Goal: Task Accomplishment & Management: Manage account settings

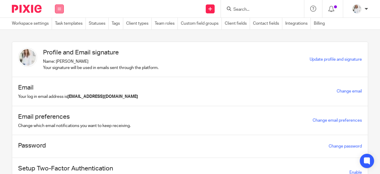
click at [58, 7] on button at bounding box center [59, 8] width 9 height 9
click at [58, 26] on link "Work" at bounding box center [56, 28] width 10 height 4
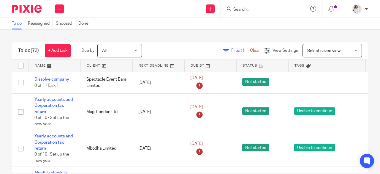
click at [242, 8] on input "Search" at bounding box center [259, 9] width 53 height 5
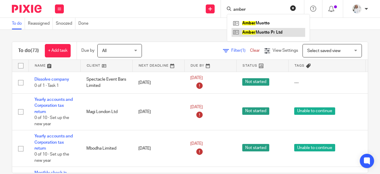
type input "amber"
click at [258, 29] on link at bounding box center [269, 32] width 74 height 9
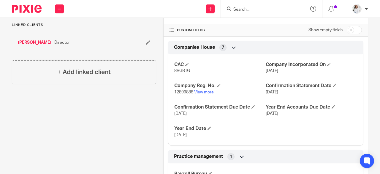
scroll to position [129, 0]
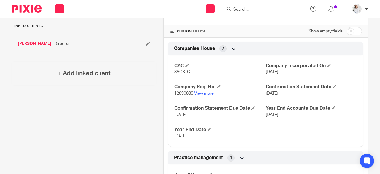
click at [35, 45] on link "[PERSON_NAME]" at bounding box center [35, 44] width 34 height 6
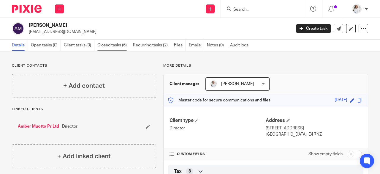
click at [105, 46] on link "Closed tasks (6)" at bounding box center [113, 46] width 33 height 12
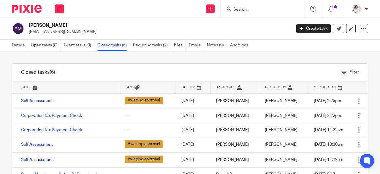
click at [263, 8] on input "Search" at bounding box center [259, 9] width 53 height 5
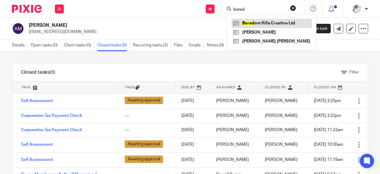
type input "bored"
click at [279, 22] on link at bounding box center [272, 23] width 80 height 9
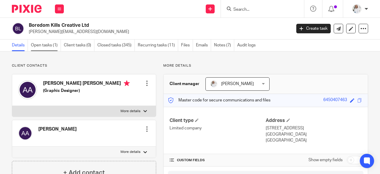
click at [32, 42] on link "Open tasks (1)" at bounding box center [46, 46] width 30 height 12
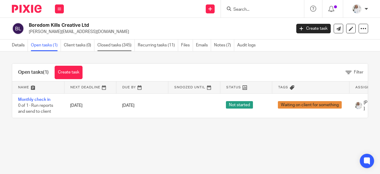
click at [108, 44] on link "Closed tasks (345)" at bounding box center [115, 46] width 37 height 12
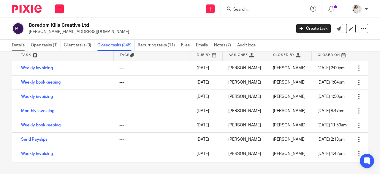
click at [13, 47] on link "Details" at bounding box center [20, 46] width 16 height 12
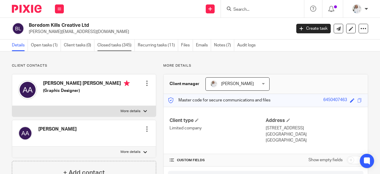
click at [114, 48] on link "Closed tasks (345)" at bounding box center [115, 46] width 37 height 12
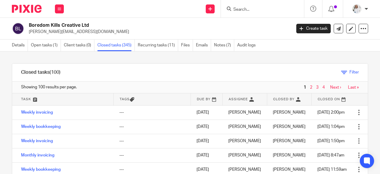
click at [341, 73] on link "Filter" at bounding box center [350, 72] width 18 height 4
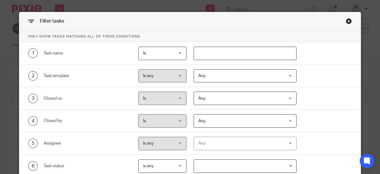
click at [230, 76] on span "Any" at bounding box center [237, 76] width 79 height 12
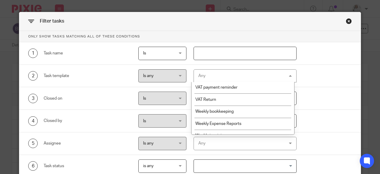
scroll to position [550, 0]
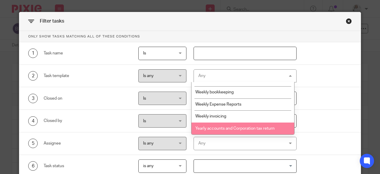
click at [247, 130] on span "Yearly accounts and Corporation tax return" at bounding box center [234, 128] width 79 height 4
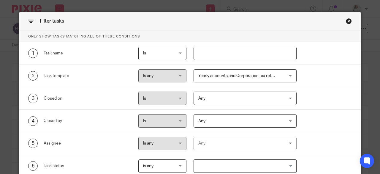
scroll to position [62, 0]
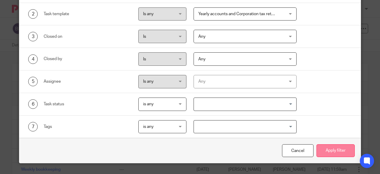
click at [348, 146] on button "Apply filter" at bounding box center [336, 150] width 38 height 13
click at [344, 150] on button "Apply filter" at bounding box center [336, 150] width 38 height 13
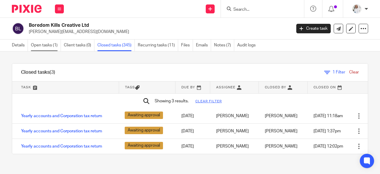
click at [41, 48] on link "Open tasks (1)" at bounding box center [46, 46] width 30 height 12
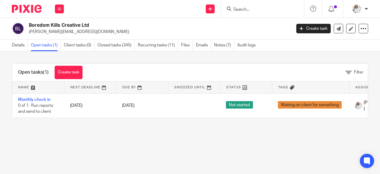
click at [16, 45] on link "Details" at bounding box center [20, 46] width 16 height 12
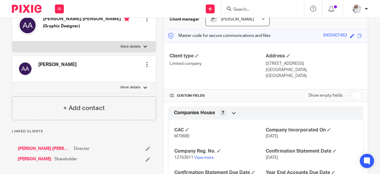
scroll to position [68, 0]
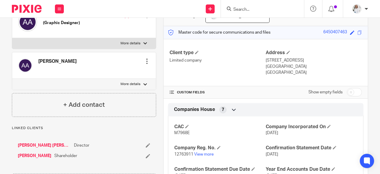
click at [45, 145] on link "[PERSON_NAME] [PERSON_NAME]" at bounding box center [44, 145] width 53 height 6
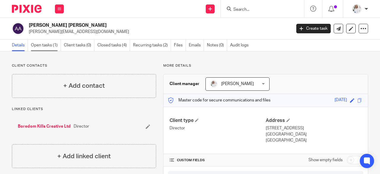
click at [48, 48] on link "Open tasks (1)" at bounding box center [46, 46] width 30 height 12
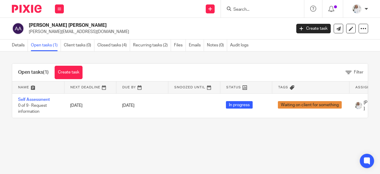
click at [238, 9] on input "Search" at bounding box center [259, 9] width 53 height 5
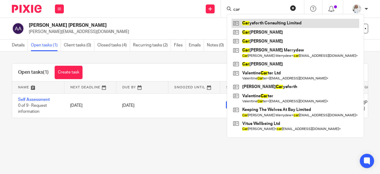
type input "car"
click at [265, 25] on link at bounding box center [296, 23] width 128 height 9
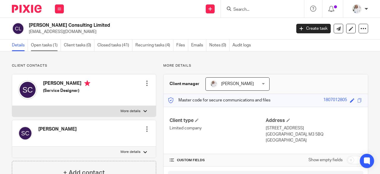
click at [53, 44] on link "Open tasks (1)" at bounding box center [46, 46] width 30 height 12
drag, startPoint x: 354, startPoint y: 89, endPoint x: 359, endPoint y: 91, distance: 5.8
click at [358, 92] on div "Client manager [PERSON_NAME] [PERSON_NAME] Annual Service Reviews [PERSON_NAME]…" at bounding box center [266, 84] width 204 height 20
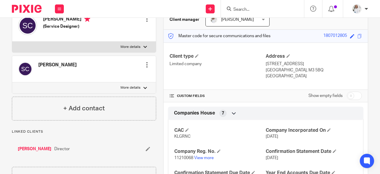
scroll to position [72, 0]
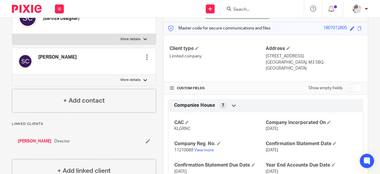
click at [28, 141] on link "[PERSON_NAME]" at bounding box center [35, 141] width 34 height 6
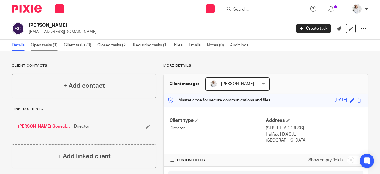
click at [43, 44] on link "Open tasks (1)" at bounding box center [46, 46] width 30 height 12
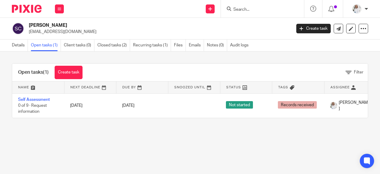
click at [255, 9] on input "Search" at bounding box center [259, 9] width 53 height 5
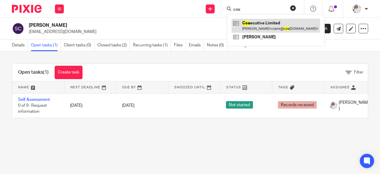
type input "cos"
click at [258, 26] on link at bounding box center [276, 26] width 89 height 14
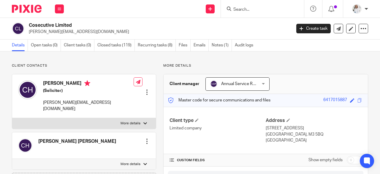
click at [243, 87] on span "Annual Service Reviews" at bounding box center [233, 84] width 47 height 12
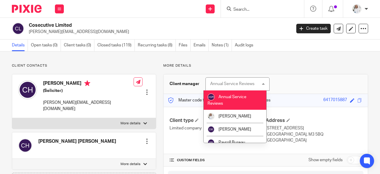
click at [243, 87] on div "Annual Service Reviews Annual Service Reviews" at bounding box center [238, 83] width 64 height 13
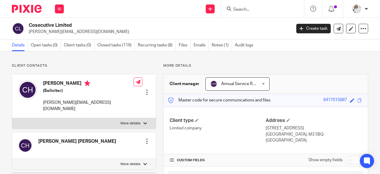
click at [243, 87] on span "Annual Service Reviews" at bounding box center [233, 84] width 47 height 12
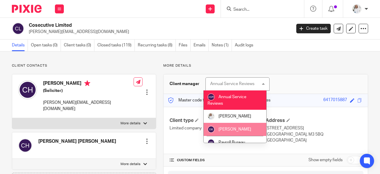
click at [244, 130] on span "[PERSON_NAME]" at bounding box center [235, 129] width 33 height 4
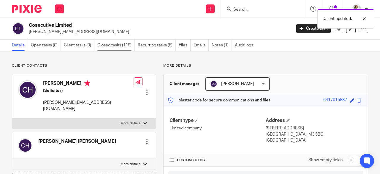
click at [128, 42] on link "Closed tasks (119)" at bounding box center [115, 46] width 37 height 12
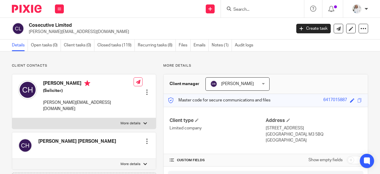
click at [250, 9] on input "Search" at bounding box center [259, 9] width 53 height 5
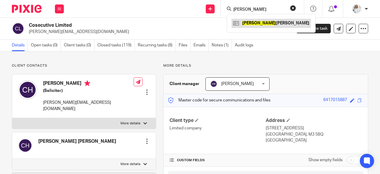
type input "esther"
click at [251, 20] on link at bounding box center [271, 23] width 79 height 9
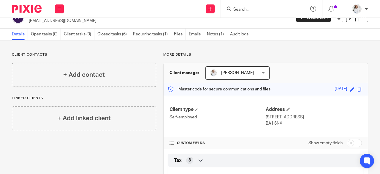
scroll to position [10, 0]
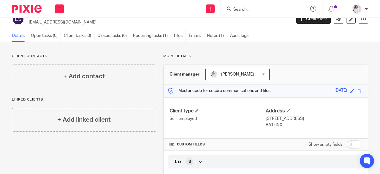
click at [240, 10] on input "Search" at bounding box center [259, 9] width 53 height 5
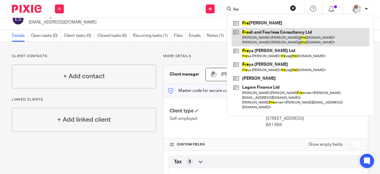
type input "fre"
click at [288, 44] on link at bounding box center [301, 37] width 138 height 18
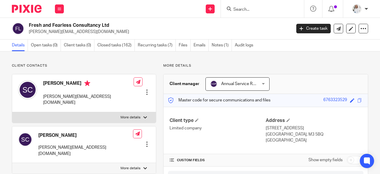
click at [235, 83] on span "Annual Service Reviews" at bounding box center [243, 84] width 44 height 4
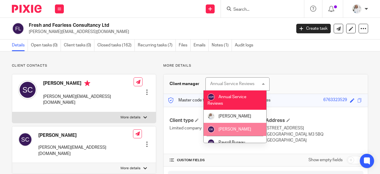
click at [234, 128] on span "[PERSON_NAME]" at bounding box center [235, 129] width 33 height 4
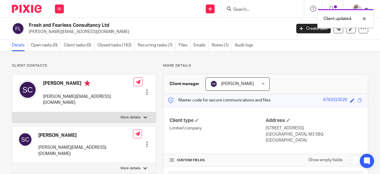
click at [61, 10] on button at bounding box center [59, 8] width 9 height 9
click at [54, 45] on link "Clients" at bounding box center [58, 45] width 14 height 4
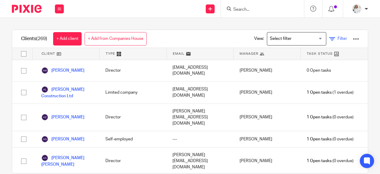
click at [338, 40] on span "Filter" at bounding box center [343, 39] width 10 height 4
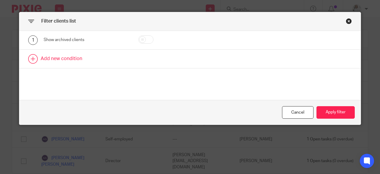
click at [48, 55] on link at bounding box center [190, 59] width 342 height 18
click at [99, 60] on div "Field" at bounding box center [81, 60] width 66 height 12
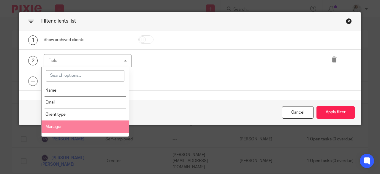
click at [100, 123] on li "Manager" at bounding box center [85, 126] width 87 height 12
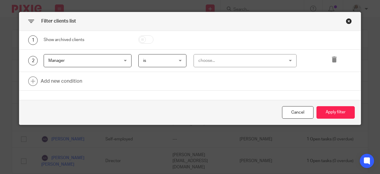
click at [220, 62] on div "choose..." at bounding box center [237, 60] width 79 height 12
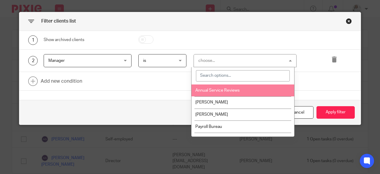
click at [221, 92] on span "Annual Service Reviews" at bounding box center [217, 90] width 44 height 4
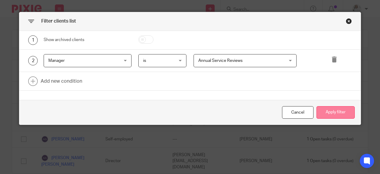
click at [349, 111] on button "Apply filter" at bounding box center [336, 112] width 38 height 13
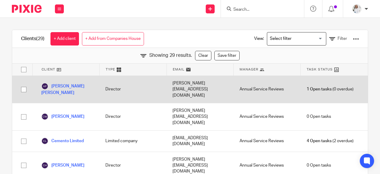
click at [21, 84] on input "checkbox" at bounding box center [23, 89] width 11 height 11
checkbox input "true"
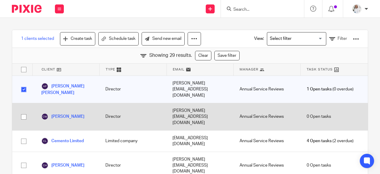
click at [24, 111] on input "checkbox" at bounding box center [23, 116] width 11 height 11
checkbox input "true"
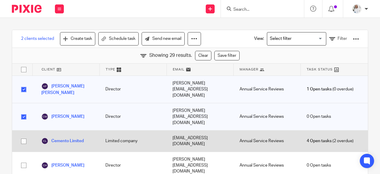
click at [24, 135] on input "checkbox" at bounding box center [23, 140] width 11 height 11
checkbox input "true"
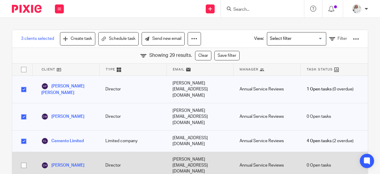
click at [24, 160] on input "checkbox" at bounding box center [23, 165] width 11 height 11
checkbox input "true"
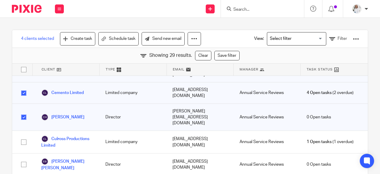
scroll to position [54, 0]
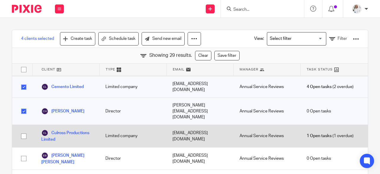
click at [22, 130] on input "checkbox" at bounding box center [23, 135] width 11 height 11
checkbox input "true"
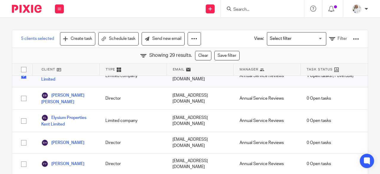
scroll to position [113, 0]
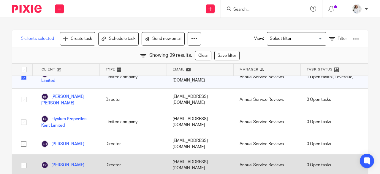
click at [24, 160] on input "checkbox" at bounding box center [23, 165] width 11 height 11
checkbox input "true"
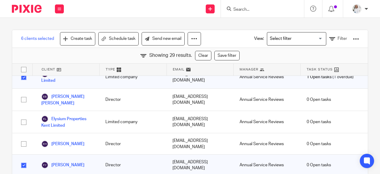
checkbox input "true"
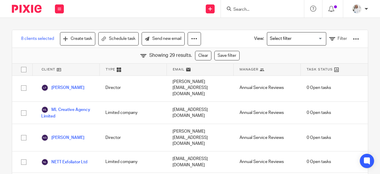
scroll to position [400, 0]
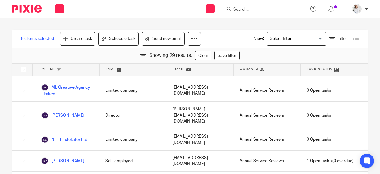
checkbox input "true"
click at [200, 42] on button at bounding box center [196, 38] width 13 height 13
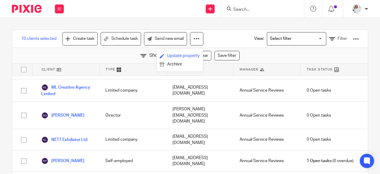
click at [176, 56] on link "Update property" at bounding box center [180, 55] width 40 height 9
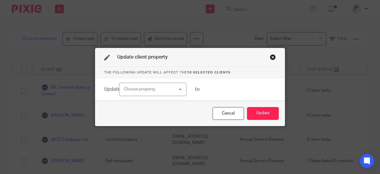
click at [148, 88] on div "Choose property" at bounding box center [149, 89] width 50 height 12
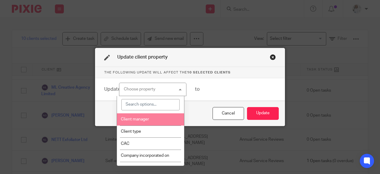
click at [141, 119] on span "Client manager" at bounding box center [135, 119] width 28 height 4
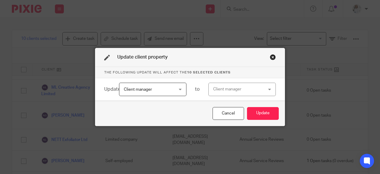
click at [246, 89] on div "Client manager" at bounding box center [238, 89] width 50 height 12
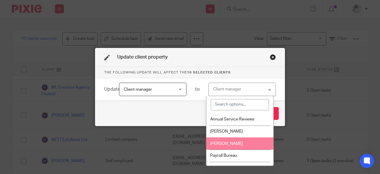
click at [231, 144] on span "[PERSON_NAME]" at bounding box center [226, 143] width 33 height 4
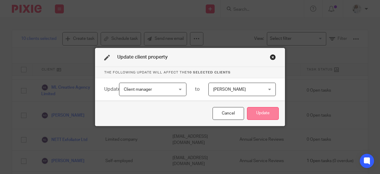
click at [275, 111] on button "Update" at bounding box center [263, 113] width 32 height 13
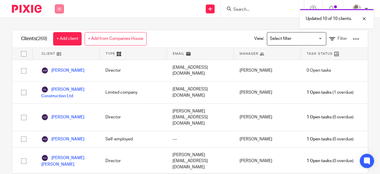
click at [61, 7] on button at bounding box center [59, 8] width 9 height 9
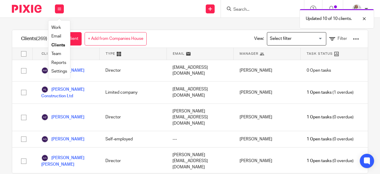
click at [56, 55] on link "Team" at bounding box center [56, 54] width 10 height 4
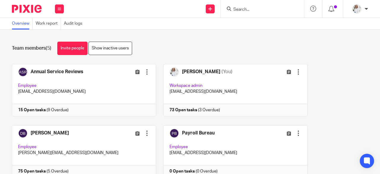
click at [236, 11] on input "Search" at bounding box center [259, 9] width 53 height 5
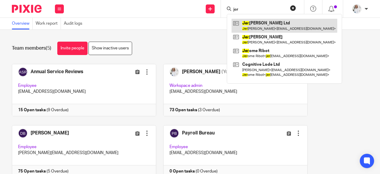
type input "jer"
click at [262, 23] on link at bounding box center [285, 26] width 106 height 14
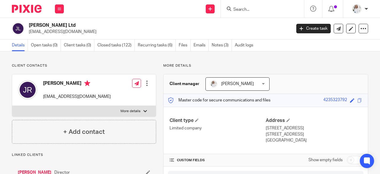
click at [43, 171] on link "[PERSON_NAME]" at bounding box center [35, 172] width 34 height 6
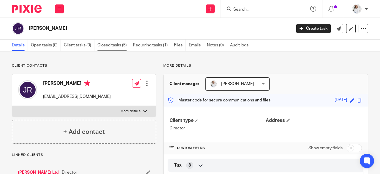
click at [117, 46] on link "Closed tasks (5)" at bounding box center [113, 46] width 33 height 12
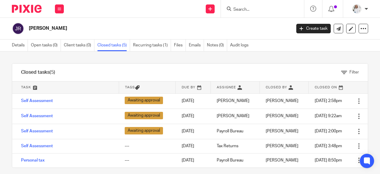
click at [243, 9] on input "Search" at bounding box center [259, 9] width 53 height 5
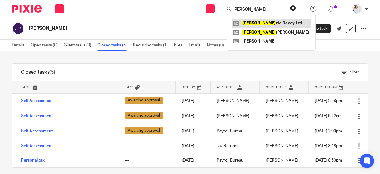
type input "[PERSON_NAME]"
click at [261, 25] on link at bounding box center [271, 23] width 79 height 9
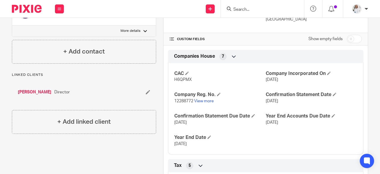
scroll to position [120, 0]
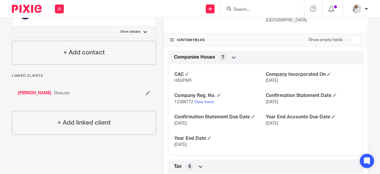
click at [31, 92] on link "Elizabeth Davey" at bounding box center [35, 93] width 34 height 6
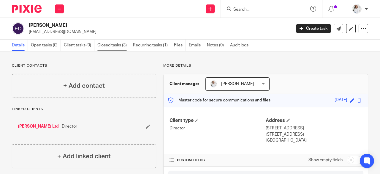
click at [106, 47] on link "Closed tasks (3)" at bounding box center [113, 46] width 33 height 12
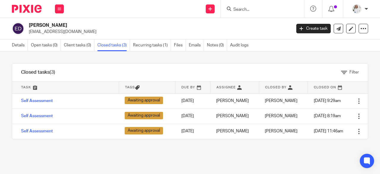
click at [243, 10] on input "Search" at bounding box center [259, 9] width 53 height 5
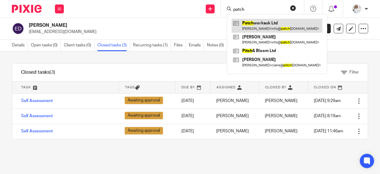
type input "patch"
click at [280, 31] on link at bounding box center [277, 26] width 91 height 14
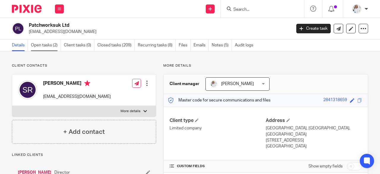
click at [45, 43] on link "Open tasks (2)" at bounding box center [46, 46] width 30 height 12
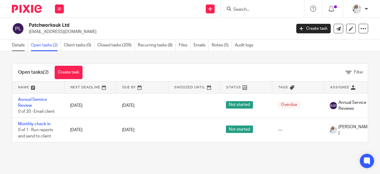
click at [21, 46] on link "Details" at bounding box center [20, 46] width 16 height 12
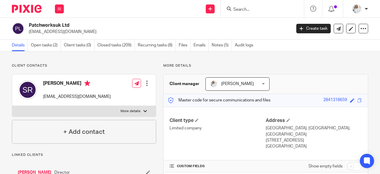
click at [37, 173] on link "[PERSON_NAME]" at bounding box center [35, 172] width 34 height 6
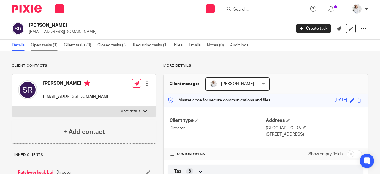
click at [39, 40] on link "Open tasks (1)" at bounding box center [46, 46] width 30 height 12
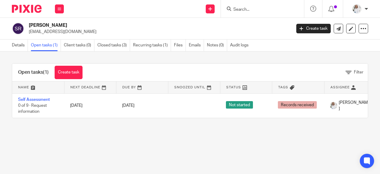
click at [261, 8] on input "Search" at bounding box center [259, 9] width 53 height 5
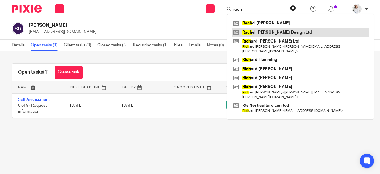
type input "rach"
click at [269, 31] on link at bounding box center [301, 32] width 138 height 9
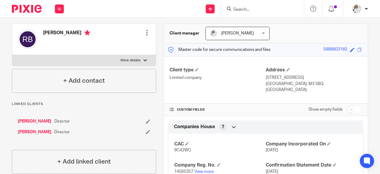
scroll to position [53, 0]
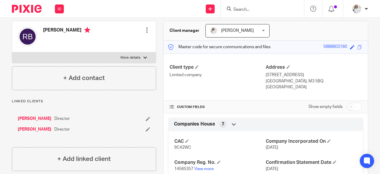
click at [34, 117] on link "Rachel Barrow" at bounding box center [35, 119] width 34 height 6
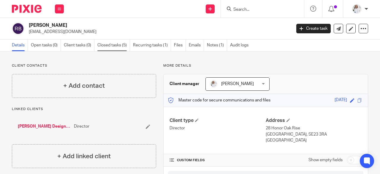
click at [128, 45] on link "Closed tasks (5)" at bounding box center [113, 46] width 33 height 12
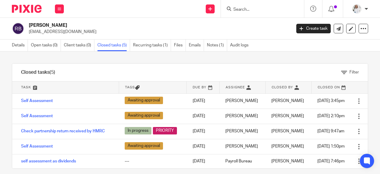
click at [242, 9] on input "Search" at bounding box center [259, 9] width 53 height 5
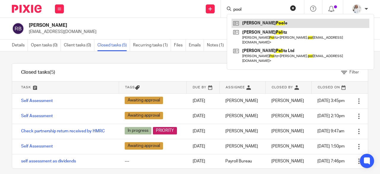
type input "pool"
click at [260, 24] on link at bounding box center [301, 23] width 138 height 9
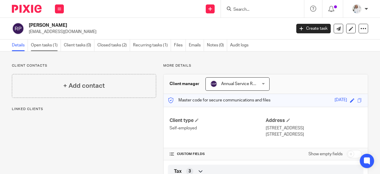
click at [49, 47] on link "Open tasks (1)" at bounding box center [46, 46] width 30 height 12
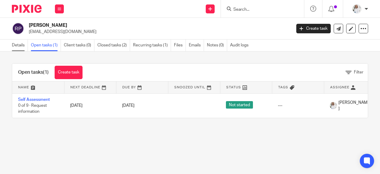
click at [17, 47] on link "Details" at bounding box center [20, 46] width 16 height 12
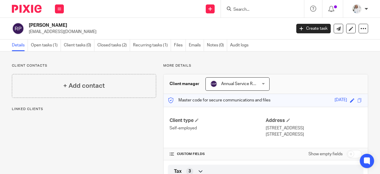
click at [252, 86] on span "Annual Service Reviews" at bounding box center [233, 84] width 47 height 12
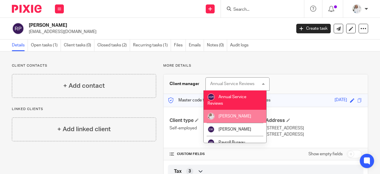
click at [236, 117] on span "[PERSON_NAME]" at bounding box center [235, 116] width 33 height 4
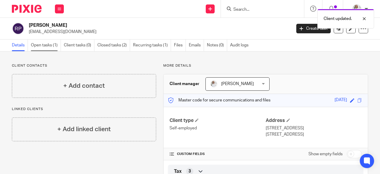
click at [47, 47] on link "Open tasks (1)" at bounding box center [46, 46] width 30 height 12
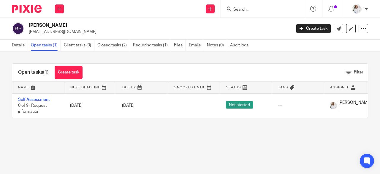
click at [254, 9] on input "Search" at bounding box center [259, 9] width 53 height 5
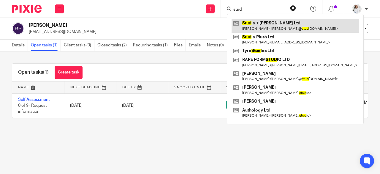
type input "stud"
click at [266, 27] on link at bounding box center [295, 26] width 127 height 14
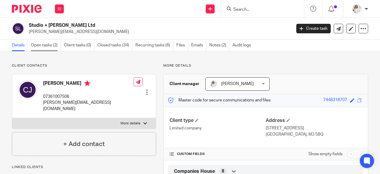
click at [46, 45] on link "Open tasks (2)" at bounding box center [46, 46] width 30 height 12
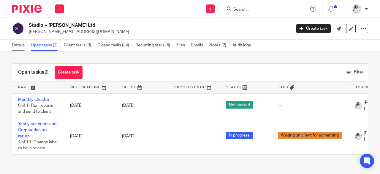
click at [18, 49] on link "Details" at bounding box center [20, 46] width 16 height 12
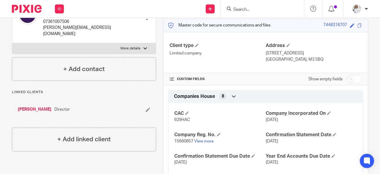
scroll to position [79, 0]
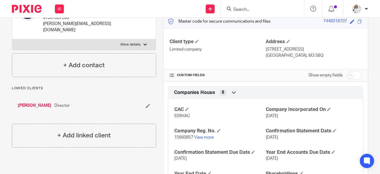
click at [28, 102] on link "Celsey Jones" at bounding box center [35, 105] width 34 height 6
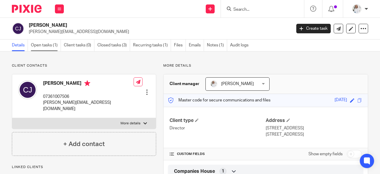
click at [40, 48] on link "Open tasks (1)" at bounding box center [46, 46] width 30 height 12
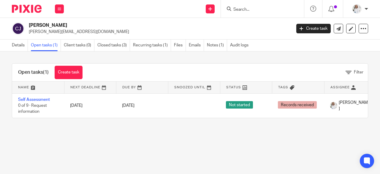
click at [255, 13] on div at bounding box center [262, 9] width 83 height 18
click at [250, 7] on input "Search" at bounding box center [259, 9] width 53 height 5
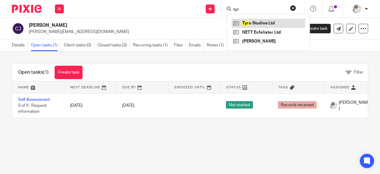
type input "tyr"
click at [256, 24] on link at bounding box center [269, 23] width 74 height 9
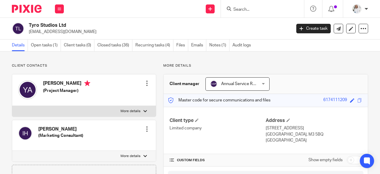
click at [236, 81] on span "Annual Service Reviews" at bounding box center [233, 84] width 47 height 12
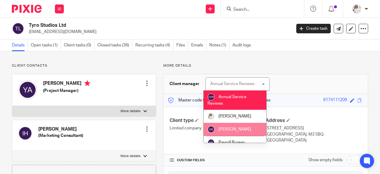
click at [230, 126] on li "[PERSON_NAME]" at bounding box center [235, 129] width 63 height 13
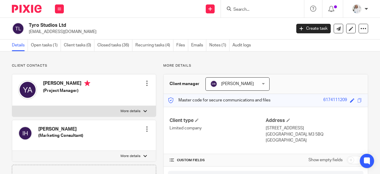
click at [237, 10] on input "Search" at bounding box center [259, 9] width 53 height 5
type input "una"
click at [251, 23] on link at bounding box center [269, 23] width 74 height 9
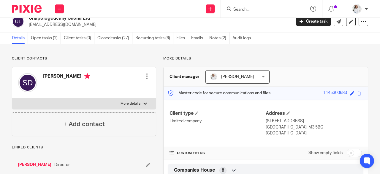
scroll to position [6, 0]
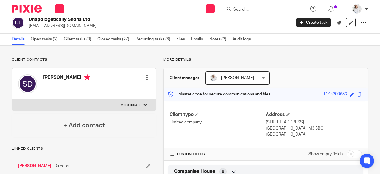
click at [26, 166] on link "[PERSON_NAME]" at bounding box center [35, 166] width 34 height 6
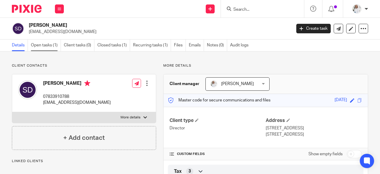
click at [50, 47] on link "Open tasks (1)" at bounding box center [46, 46] width 30 height 12
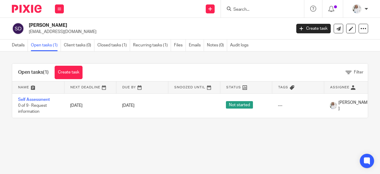
click at [250, 12] on input "Search" at bounding box center [259, 9] width 53 height 5
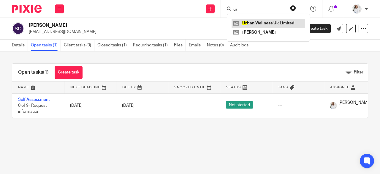
type input "ur"
click at [266, 20] on link at bounding box center [269, 23] width 74 height 9
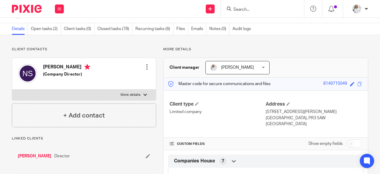
scroll to position [18, 0]
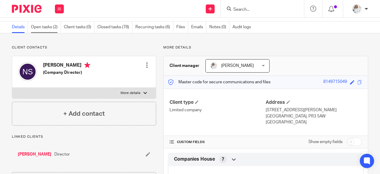
click at [44, 29] on link "Open tasks (2)" at bounding box center [46, 27] width 30 height 12
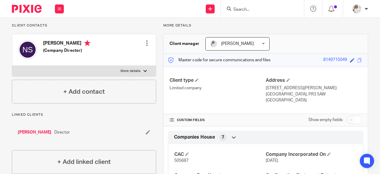
scroll to position [50, 0]
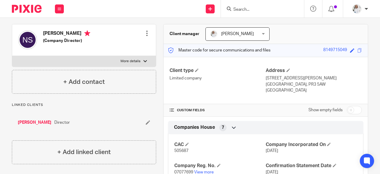
click at [26, 123] on link "Nicola Shubrook" at bounding box center [35, 122] width 34 height 6
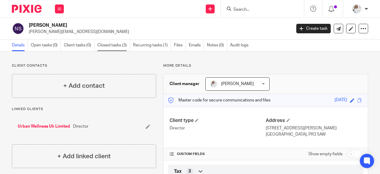
click at [119, 48] on link "Closed tasks (3)" at bounding box center [113, 46] width 33 height 12
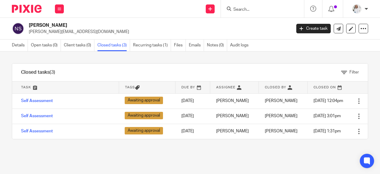
click at [243, 10] on input "Search" at bounding box center [259, 9] width 53 height 5
type input "b"
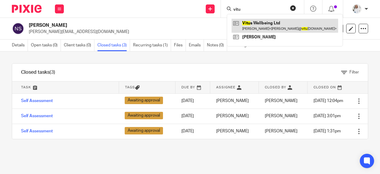
type input "vitu"
click at [263, 22] on link at bounding box center [285, 26] width 107 height 14
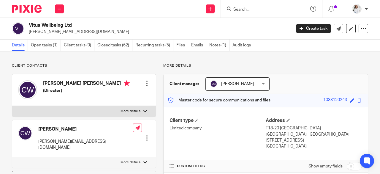
click at [255, 8] on input "Search" at bounding box center [259, 9] width 53 height 5
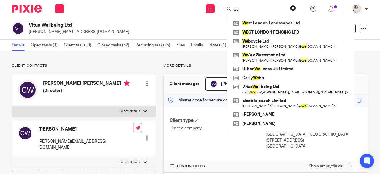
drag, startPoint x: 244, startPoint y: 7, endPoint x: 228, endPoint y: 4, distance: 16.0
click at [228, 4] on div "we We st London Landscapes Ltd WE ST LONDON FENCING LTD We bcycle Ltd [PERSON_N…" at bounding box center [262, 9] width 83 height 18
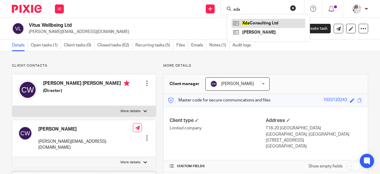
type input "xda"
click at [252, 20] on link at bounding box center [269, 23] width 74 height 9
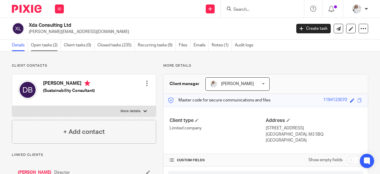
click at [41, 40] on link "Open tasks (2)" at bounding box center [46, 46] width 30 height 12
click at [38, 171] on link "Dianne Bowles" at bounding box center [35, 172] width 34 height 6
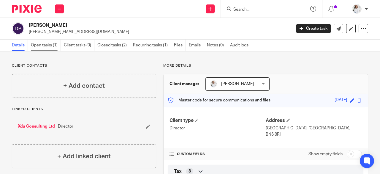
click at [46, 45] on link "Open tasks (1)" at bounding box center [46, 46] width 30 height 12
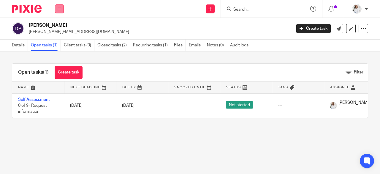
click at [59, 10] on icon at bounding box center [60, 9] width 4 height 4
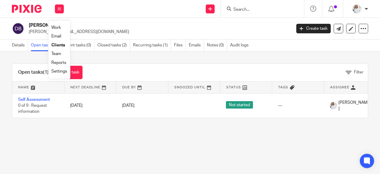
click at [55, 55] on link "Team" at bounding box center [56, 54] width 10 height 4
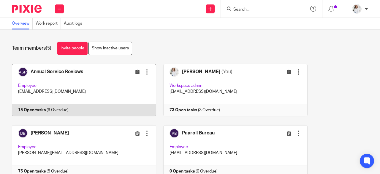
click at [108, 91] on link at bounding box center [81, 90] width 152 height 52
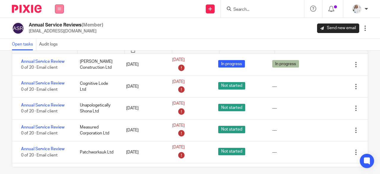
click at [60, 9] on icon at bounding box center [60, 9] width 4 height 4
click at [55, 28] on link "Work" at bounding box center [56, 28] width 10 height 4
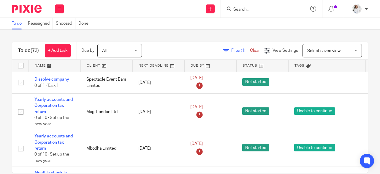
click at [238, 8] on input "Search" at bounding box center [259, 9] width 53 height 5
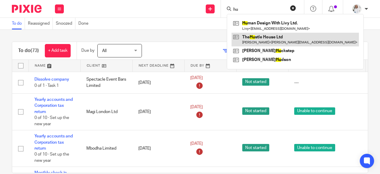
type input "hu"
click at [262, 38] on link at bounding box center [295, 40] width 127 height 14
